Goal: Check status: Check status

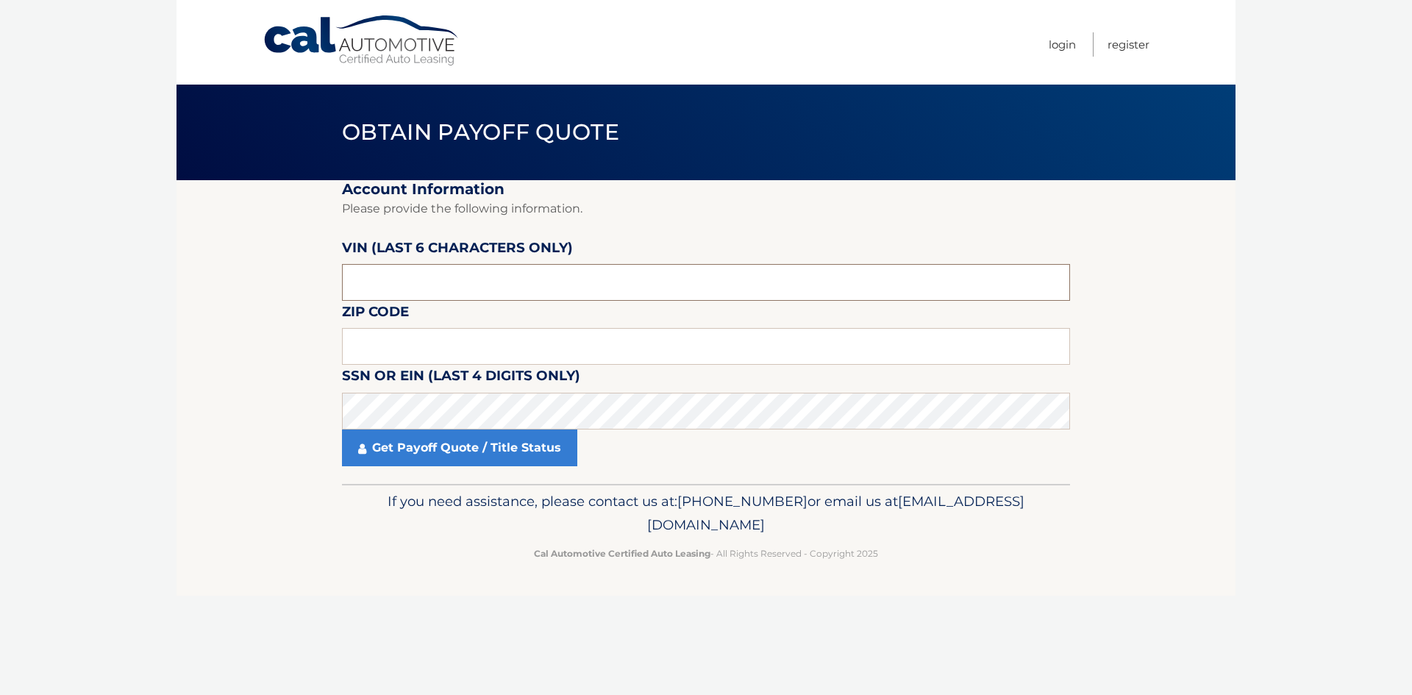
drag, startPoint x: 426, startPoint y: 280, endPoint x: 271, endPoint y: 295, distance: 155.9
click at [270, 294] on section "Account Information Please provide the following information. [PERSON_NAME] (la…" at bounding box center [706, 332] width 1059 height 304
type input "502698"
click at [361, 343] on input "text" at bounding box center [706, 346] width 728 height 37
type input "10504"
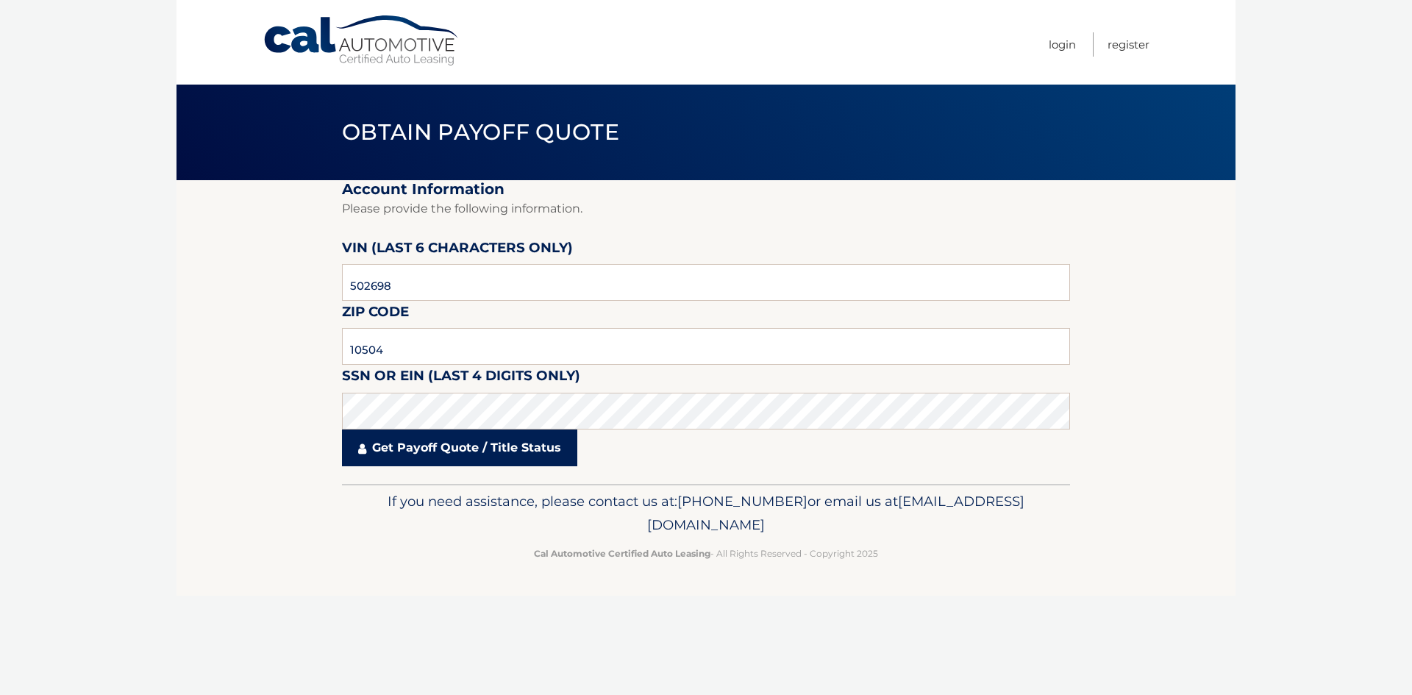
click at [527, 452] on link "Get Payoff Quote / Title Status" at bounding box center [459, 448] width 235 height 37
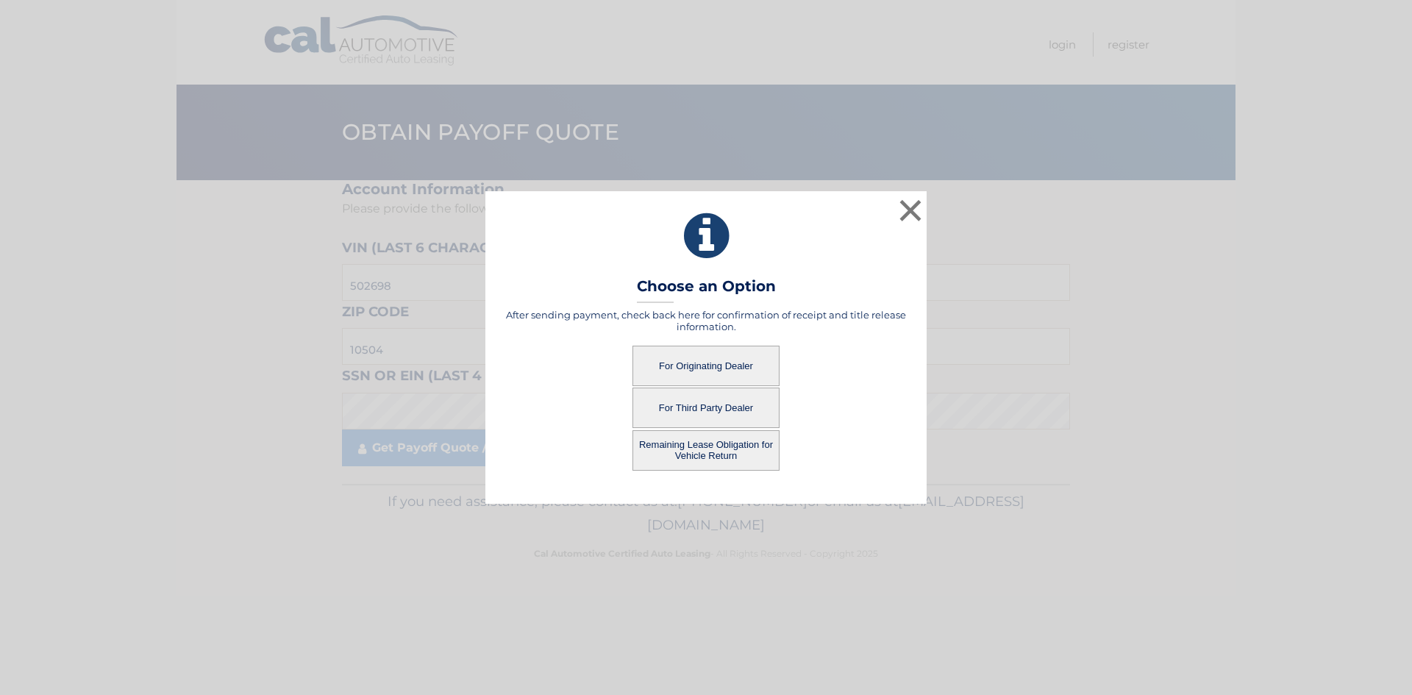
click at [686, 357] on button "For Originating Dealer" at bounding box center [706, 366] width 147 height 40
click at [691, 363] on button "For Originating Dealer" at bounding box center [706, 366] width 147 height 40
